Goal: Check status: Check status

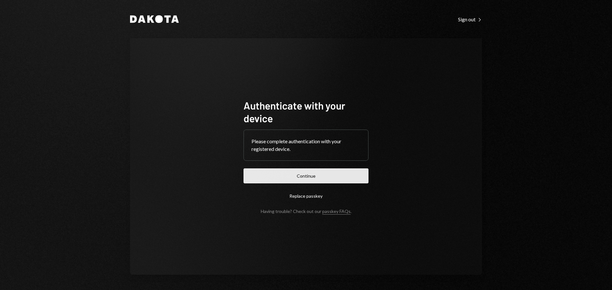
click at [306, 173] on button "Continue" at bounding box center [306, 176] width 125 height 15
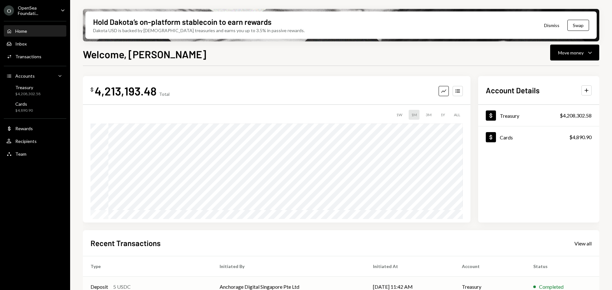
scroll to position [64, 0]
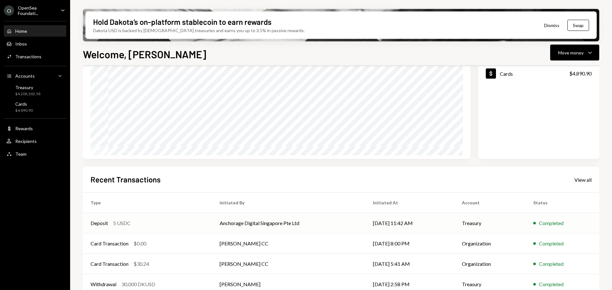
click at [302, 223] on td "Anchorage Digital Singapore Pte Ltd" at bounding box center [288, 223] width 153 height 20
